Goal: Task Accomplishment & Management: Use online tool/utility

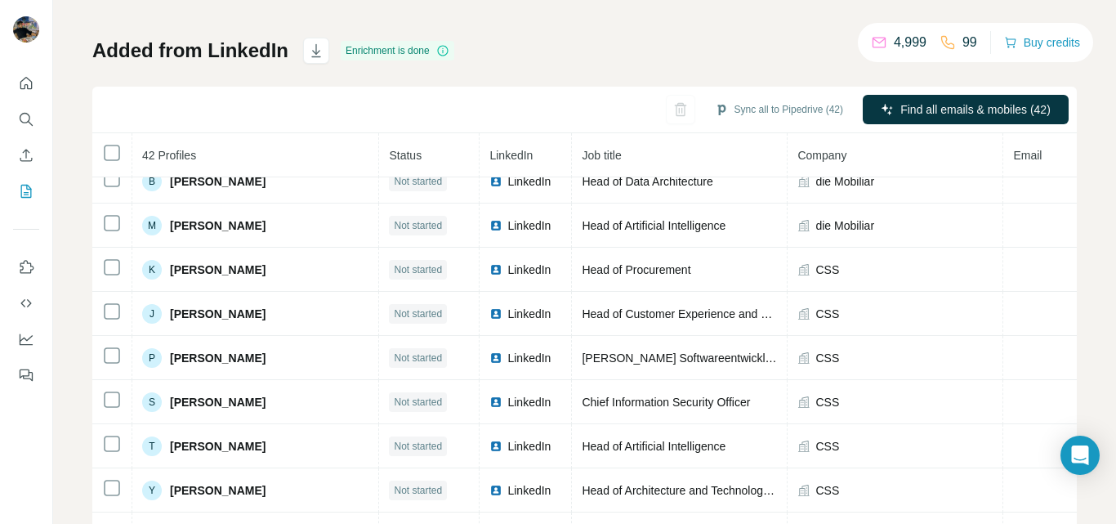
scroll to position [327, 0]
drag, startPoint x: 883, startPoint y: 41, endPoint x: 918, endPoint y: 52, distance: 36.2
click at [918, 52] on div "4,999 99" at bounding box center [924, 42] width 106 height 23
click at [894, 42] on p "4,999" at bounding box center [910, 43] width 33 height 20
drag, startPoint x: 887, startPoint y: 40, endPoint x: 915, endPoint y: 44, distance: 28.1
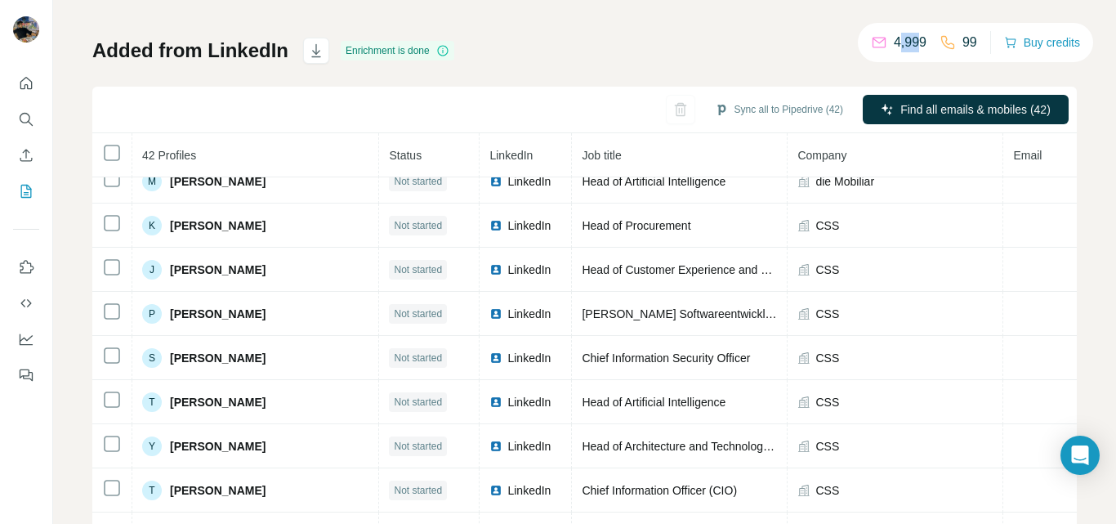
click at [915, 44] on p "4,999" at bounding box center [910, 43] width 33 height 20
drag, startPoint x: 882, startPoint y: 44, endPoint x: 919, endPoint y: 51, distance: 37.5
click at [919, 51] on p "4,999" at bounding box center [910, 43] width 33 height 20
drag, startPoint x: 107, startPoint y: 51, endPoint x: 283, endPoint y: 56, distance: 175.7
click at [283, 56] on div "My lists / Added from LinkedIn 4,999 99 Buy credits Added from LinkedIn Enrichm…" at bounding box center [584, 262] width 1063 height 524
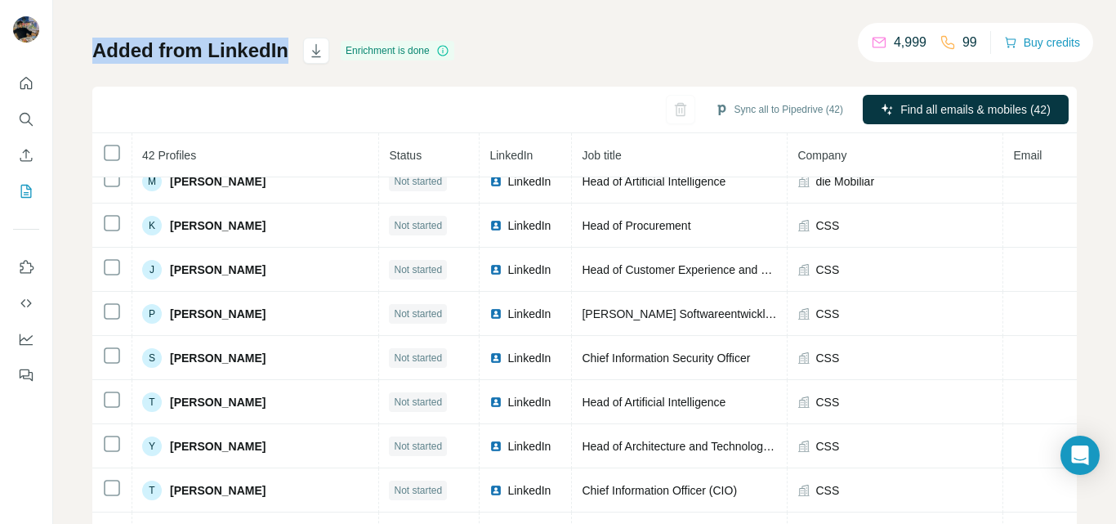
click at [252, 63] on h1 "Added from LinkedIn" at bounding box center [190, 51] width 196 height 26
drag, startPoint x: 98, startPoint y: 52, endPoint x: 283, endPoint y: 55, distance: 184.7
click at [283, 55] on h1 "Added from LinkedIn" at bounding box center [190, 51] width 196 height 26
click at [276, 21] on div "My lists / Added from LinkedIn 4,999 99 Buy credits Added from LinkedIn Enrichm…" at bounding box center [584, 261] width 985 height 607
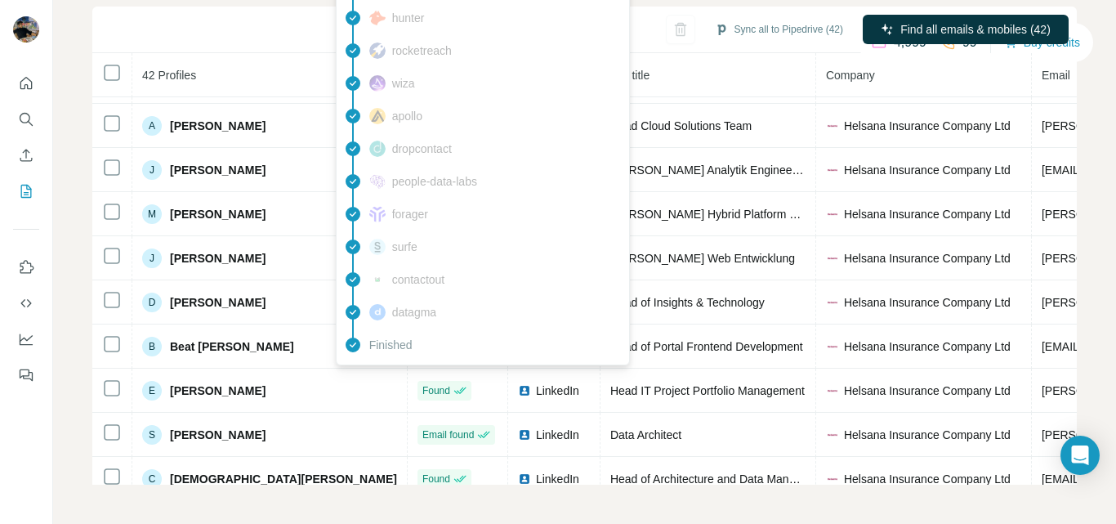
scroll to position [1147, 0]
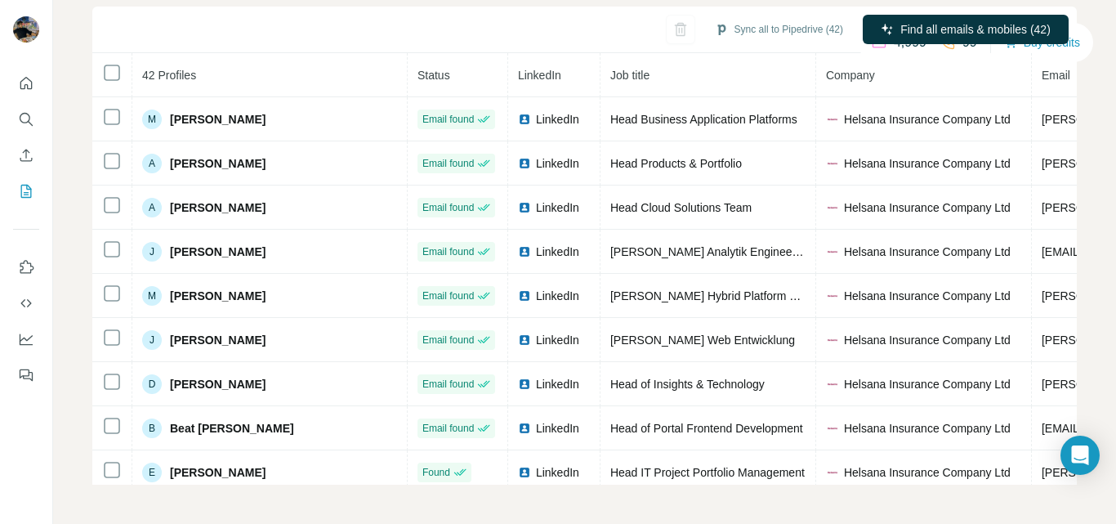
click at [206, 40] on div "Sync all to Pipedrive (42) Find all emails & mobiles (42)" at bounding box center [584, 30] width 985 height 47
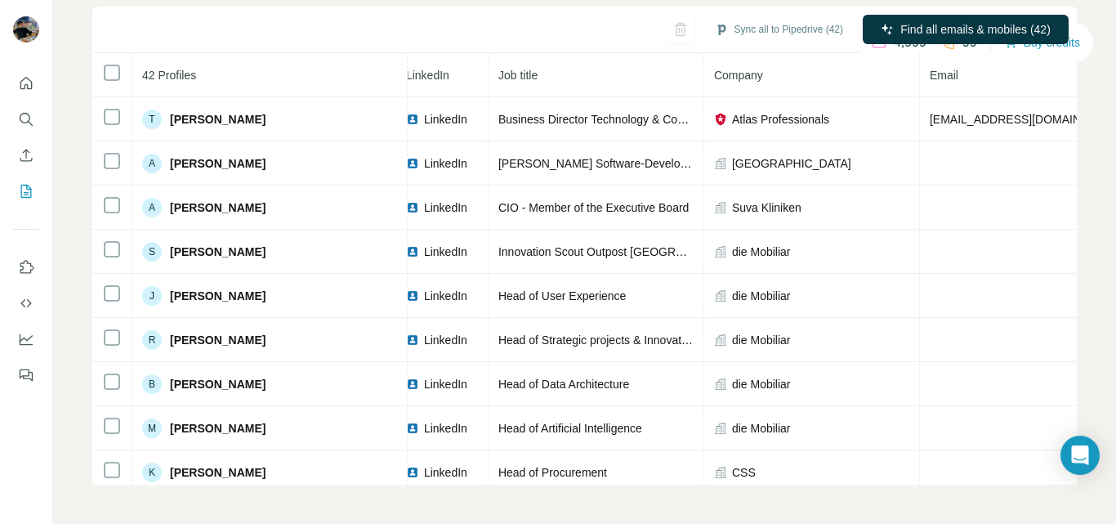
scroll to position [0, 110]
click at [561, 26] on div "Sync all to Pipedrive (42) Find all emails & mobiles (42)" at bounding box center [584, 30] width 985 height 47
